Goal: Task Accomplishment & Management: Manage account settings

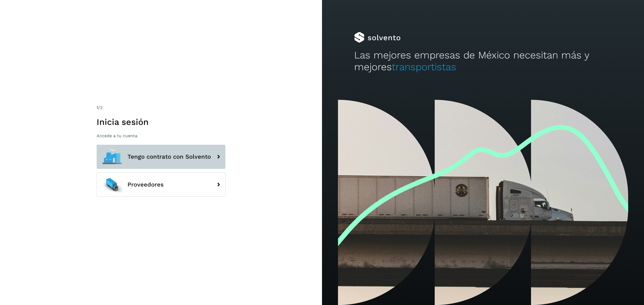
click at [201, 162] on button "Tengo contrato con Solvento" at bounding box center [161, 157] width 129 height 24
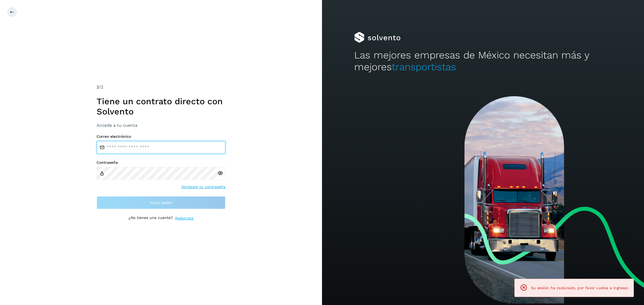
click at [133, 154] on input "email" at bounding box center [161, 147] width 129 height 13
type input "**********"
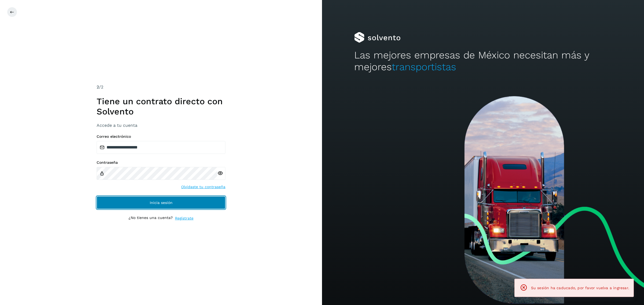
click at [152, 202] on span "Inicia sesión" at bounding box center [161, 203] width 23 height 4
